Goal: Information Seeking & Learning: Learn about a topic

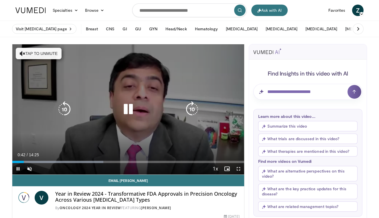
click at [39, 53] on button "Tap to unmute" at bounding box center [39, 53] width 46 height 11
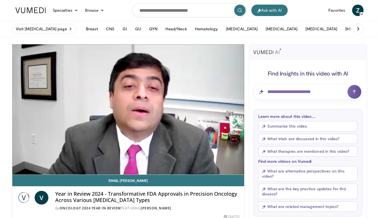
click at [357, 28] on icon at bounding box center [359, 29] width 6 height 6
click at [98, 29] on button "GI" at bounding box center [103, 28] width 11 height 11
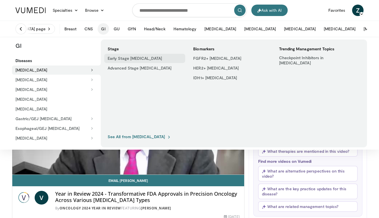
click at [113, 57] on link "Early Stage [MEDICAL_DATA]" at bounding box center [144, 58] width 81 height 9
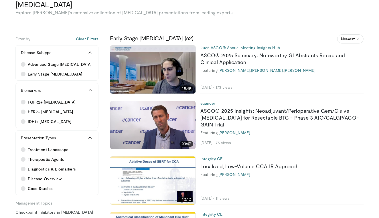
scroll to position [47, 0]
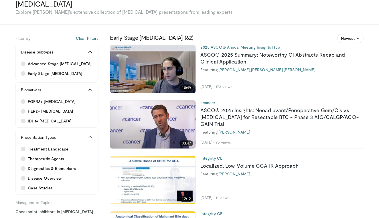
click at [134, 126] on img at bounding box center [152, 125] width 85 height 48
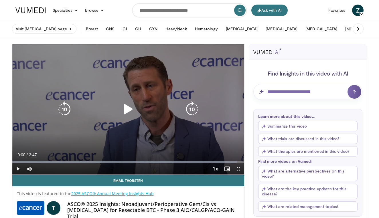
click at [127, 108] on icon "Video Player" at bounding box center [128, 109] width 16 height 16
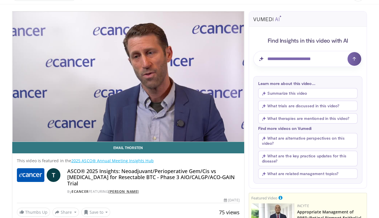
scroll to position [34, 0]
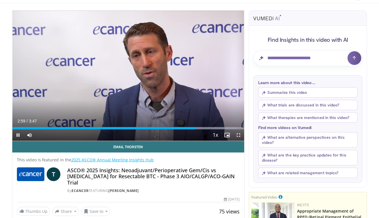
click at [18, 134] on span "Video Player" at bounding box center [17, 134] width 11 height 11
click at [16, 134] on span "Video Player" at bounding box center [17, 134] width 11 height 11
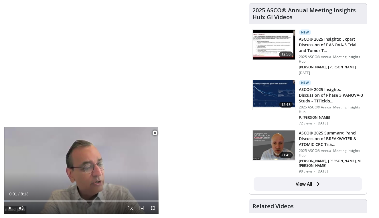
scroll to position [319, 0]
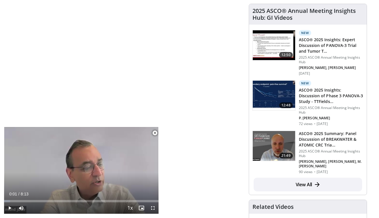
click at [155, 133] on span "Video Player" at bounding box center [154, 132] width 11 height 11
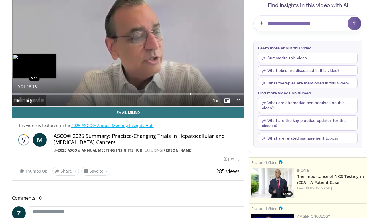
scroll to position [69, 0]
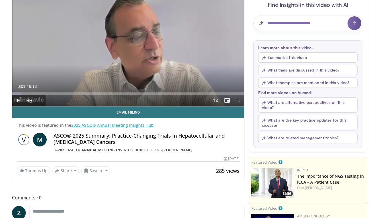
click at [282, 69] on button "What trials are discussed in this video?" at bounding box center [307, 70] width 99 height 10
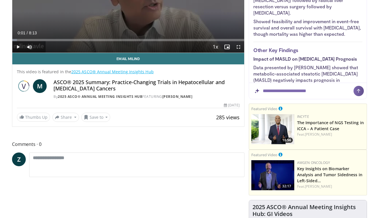
scroll to position [123, 0]
